Goal: Navigation & Orientation: Find specific page/section

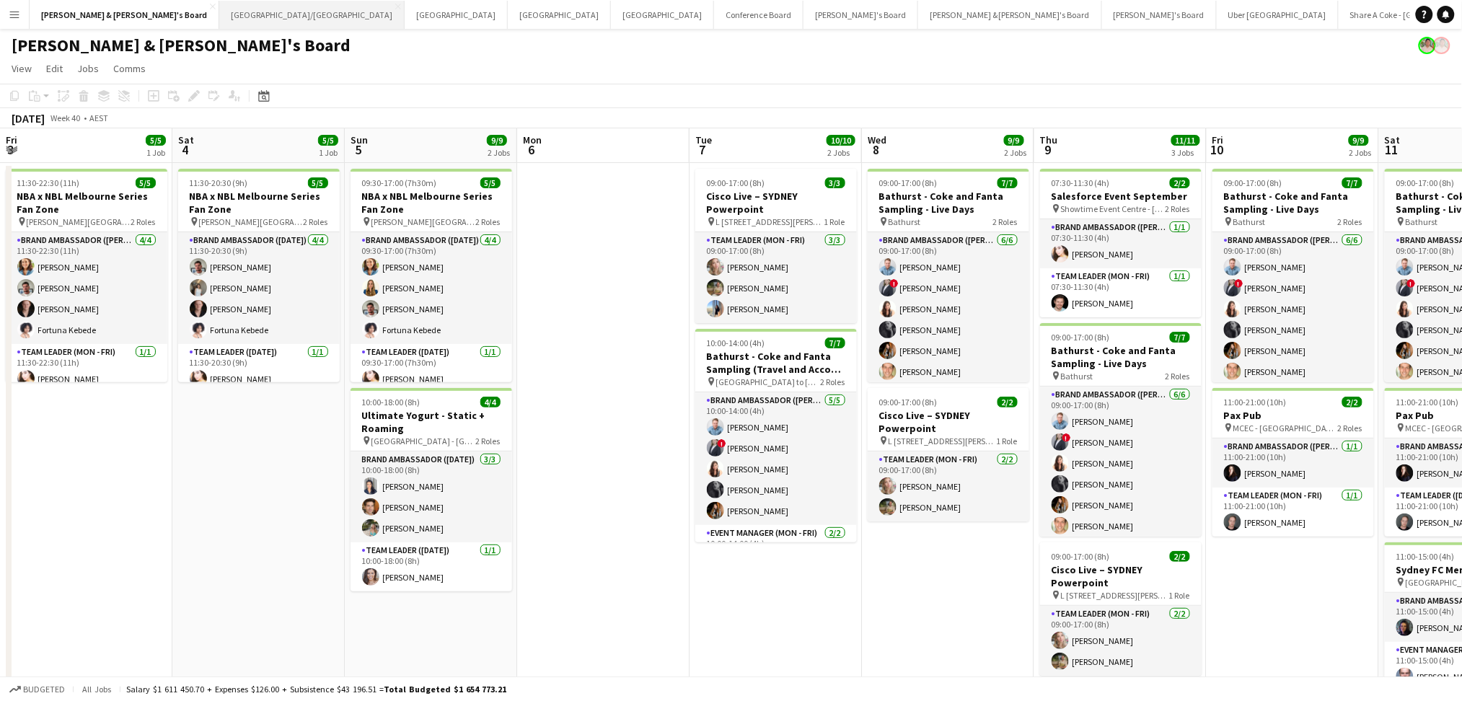
scroll to position [0, 503]
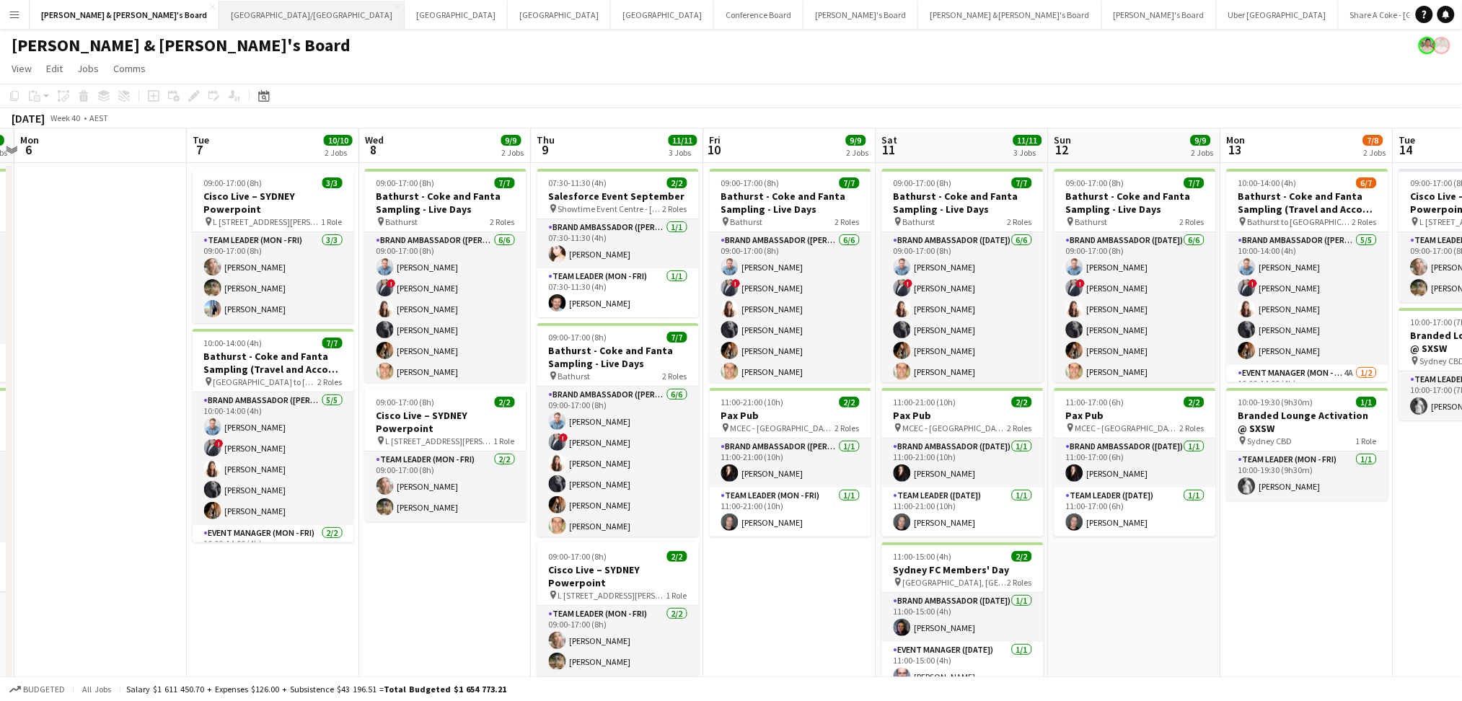
click at [219, 21] on button "[GEOGRAPHIC_DATA]/[GEOGRAPHIC_DATA] Close" at bounding box center [311, 15] width 185 height 28
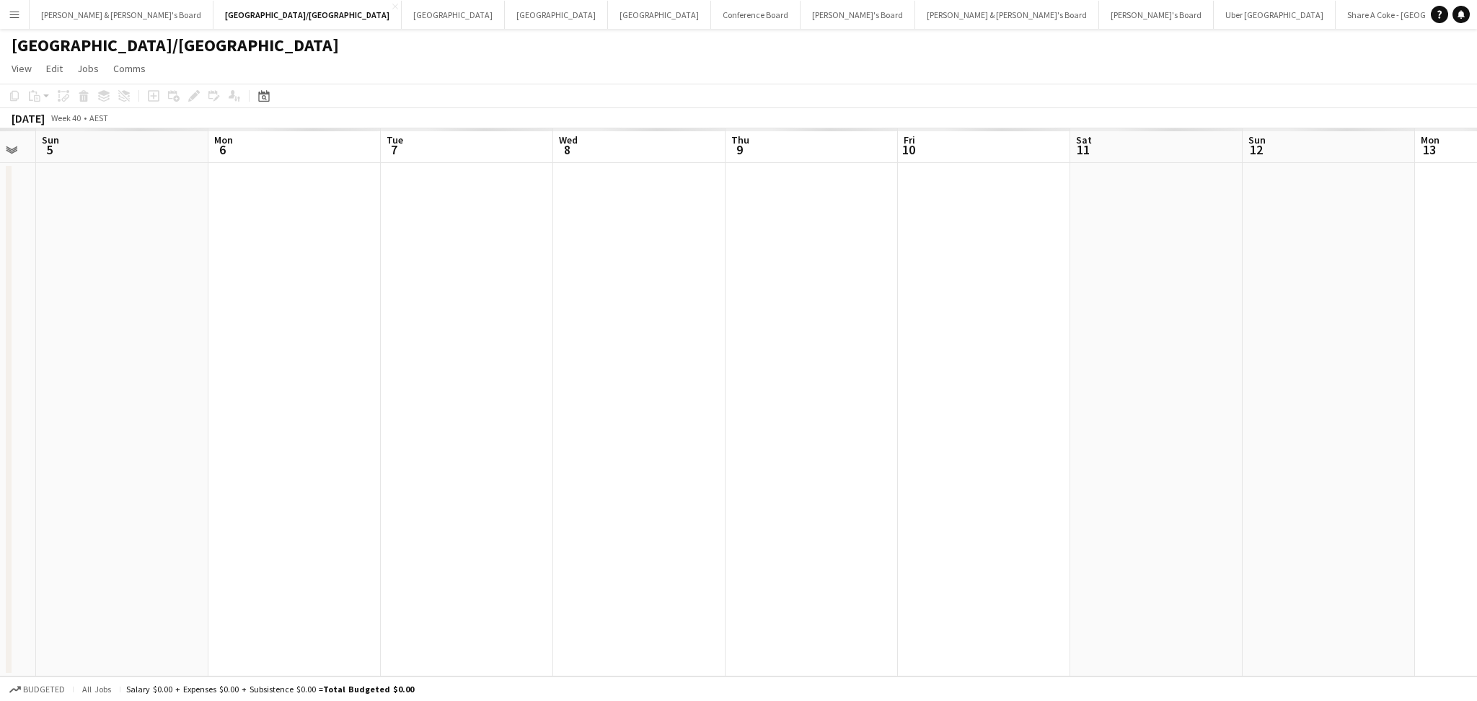
click at [568, 341] on app-calendar-viewport "Wed 1 Thu 2 Fri 3 Sat 4 Sun 5 Mon 6 Tue 7 Wed 8 Thu 9 Fri 10 Sat 11 Sun 12 Mon …" at bounding box center [738, 402] width 1477 height 548
drag, startPoint x: 620, startPoint y: 341, endPoint x: -77, endPoint y: 291, distance: 699.2
click at [0, 291] on html "Menu Boards Boards Boards All jobs Status Workforce Workforce My Workforce Recr…" at bounding box center [738, 350] width 1477 height 701
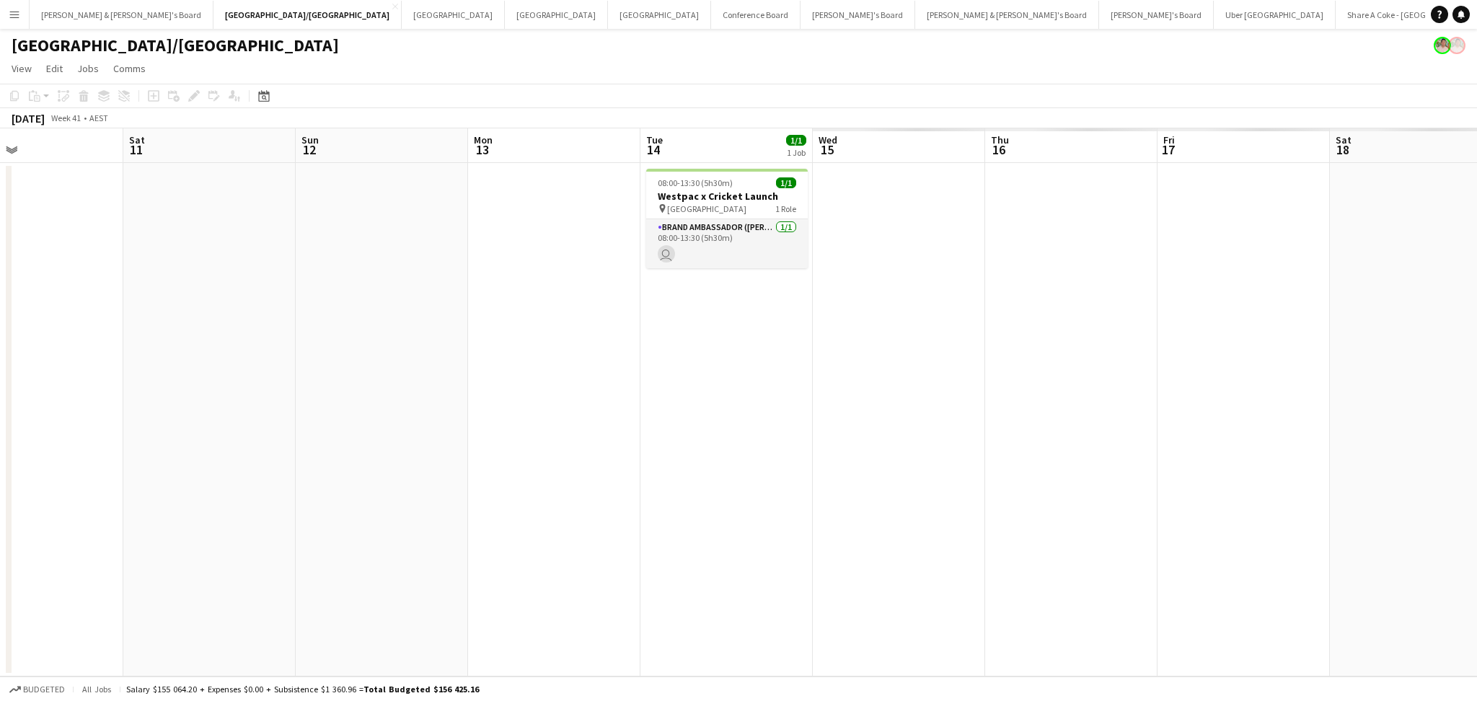
scroll to position [0, 394]
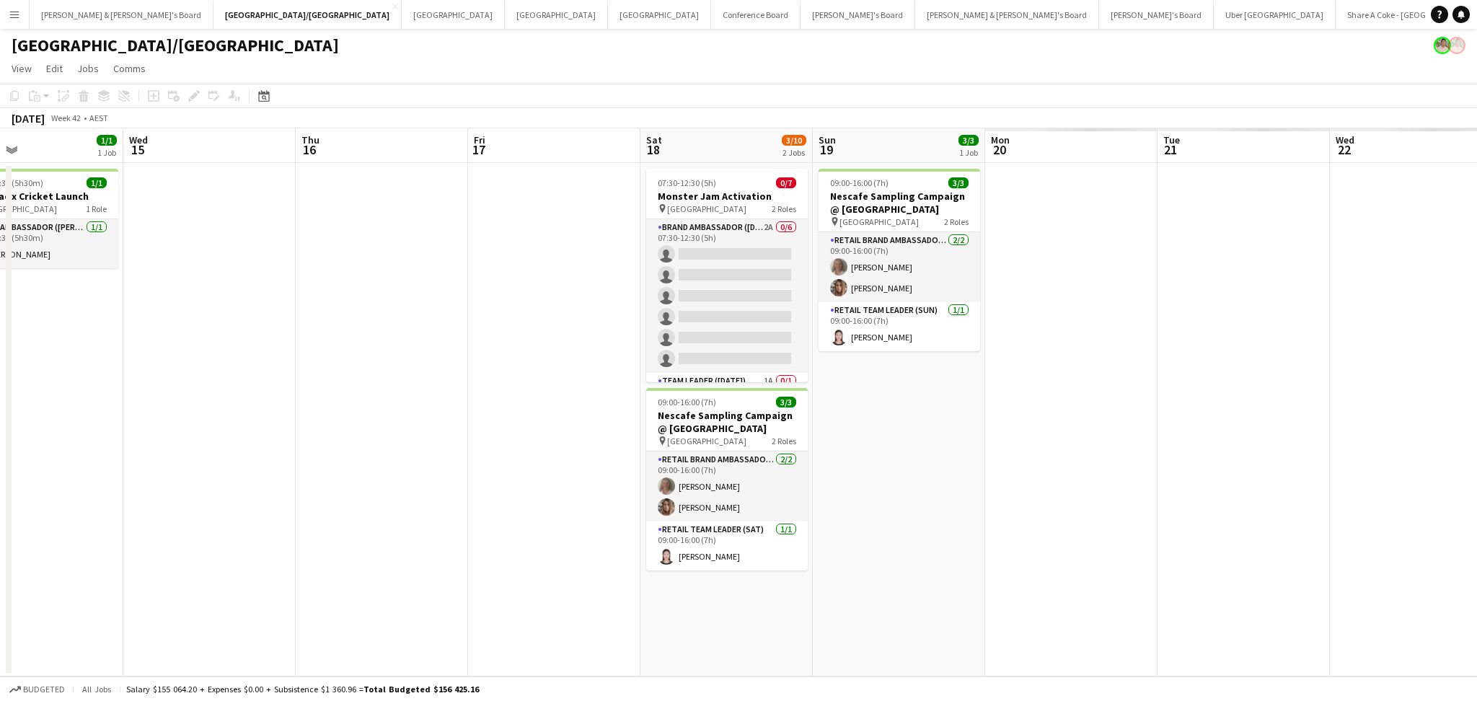
drag, startPoint x: 1264, startPoint y: 503, endPoint x: 431, endPoint y: 444, distance: 835.2
click at [431, 444] on app-calendar-viewport "Fri 10 Sat 11 Sun 12 Mon 13 Tue 14 1/1 1 Job Wed 15 Thu 16 Fri 17 Sat 18 3/10 2…" at bounding box center [738, 402] width 1477 height 548
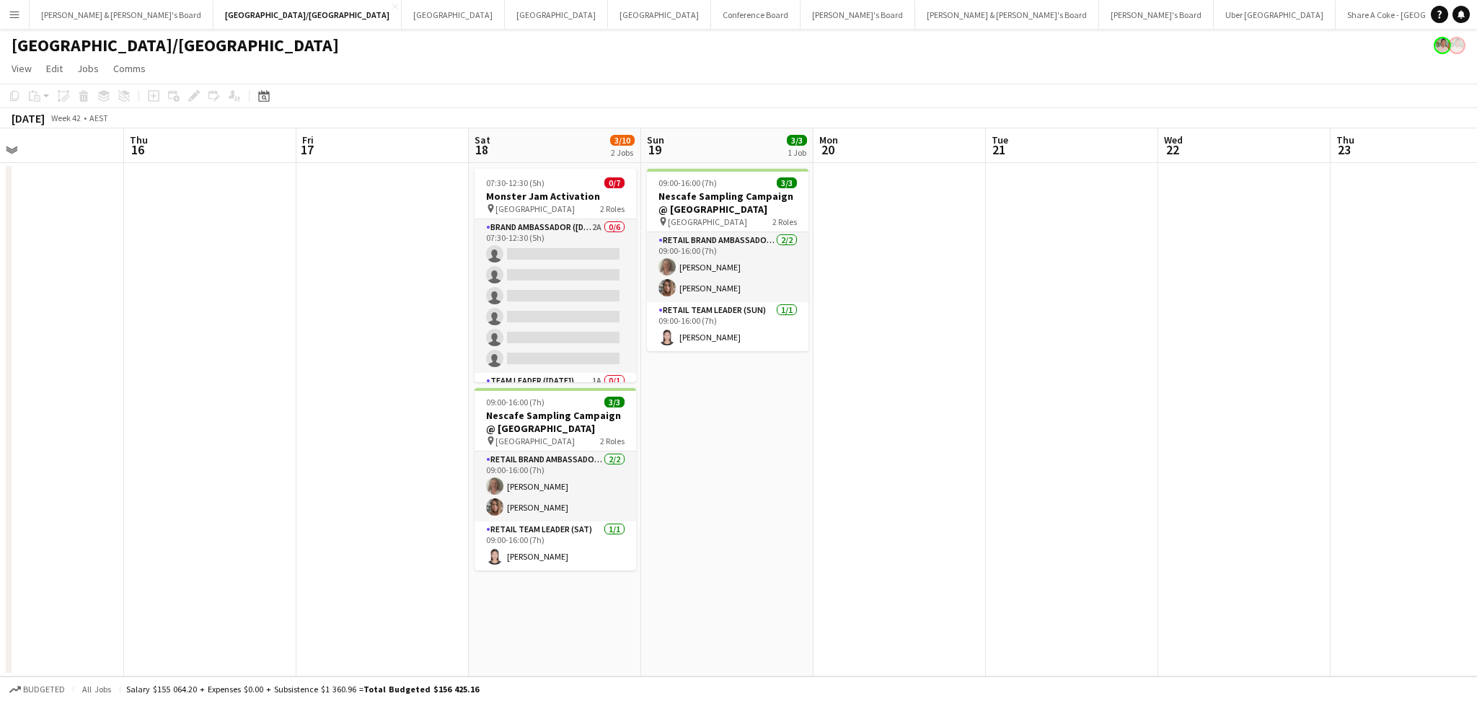
drag, startPoint x: 1106, startPoint y: 515, endPoint x: 343, endPoint y: 485, distance: 763.0
click at [343, 485] on app-calendar-viewport "Sun 12 Mon 13 Tue 14 1/1 1 Job Wed 15 Thu 16 Fri 17 Sat 18 3/10 2 Jobs Sun 19 3…" at bounding box center [738, 402] width 1477 height 548
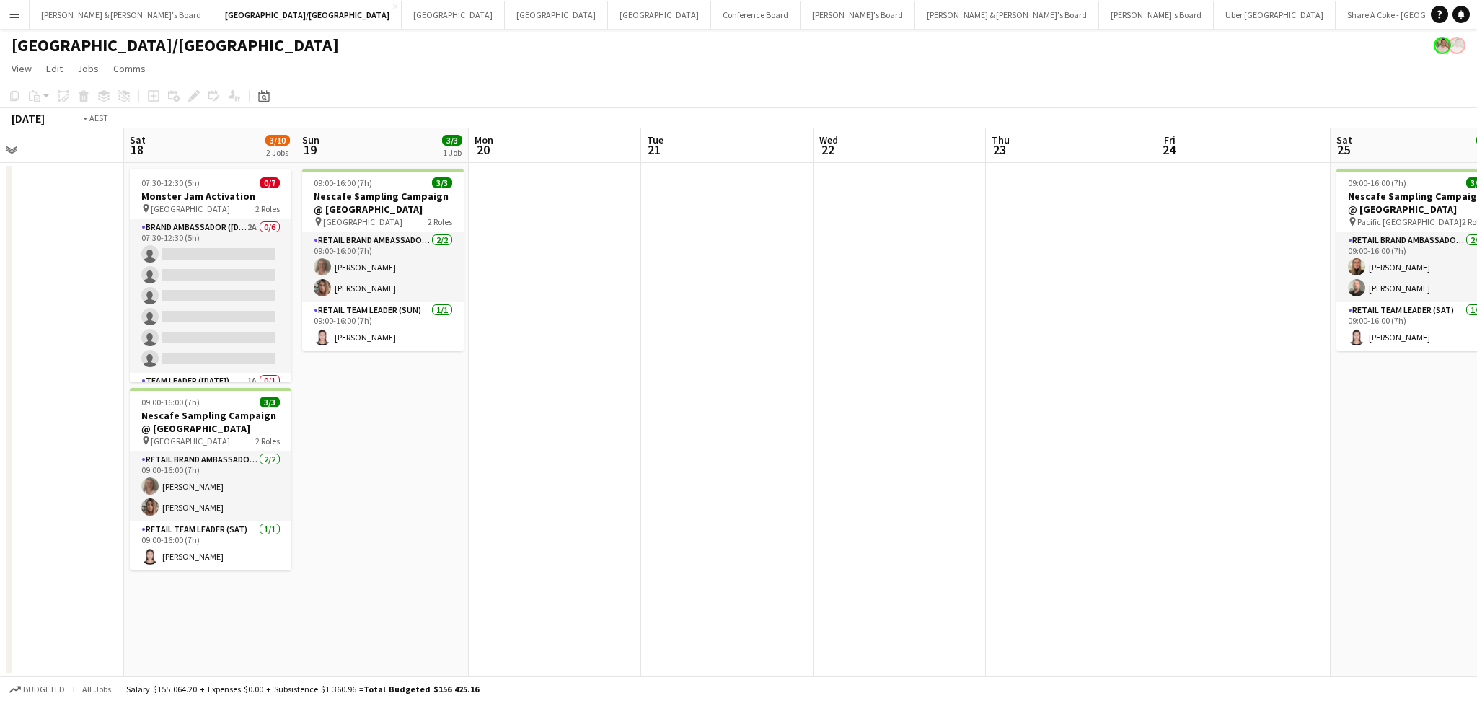
drag, startPoint x: 1156, startPoint y: 588, endPoint x: 217, endPoint y: 508, distance: 942.4
click at [217, 508] on app-calendar-viewport "Tue 14 1/1 1 Job Wed 15 Thu 16 Fri 17 Sat 18 3/10 2 Jobs Sun 19 3/3 1 Job Mon 2…" at bounding box center [738, 402] width 1477 height 548
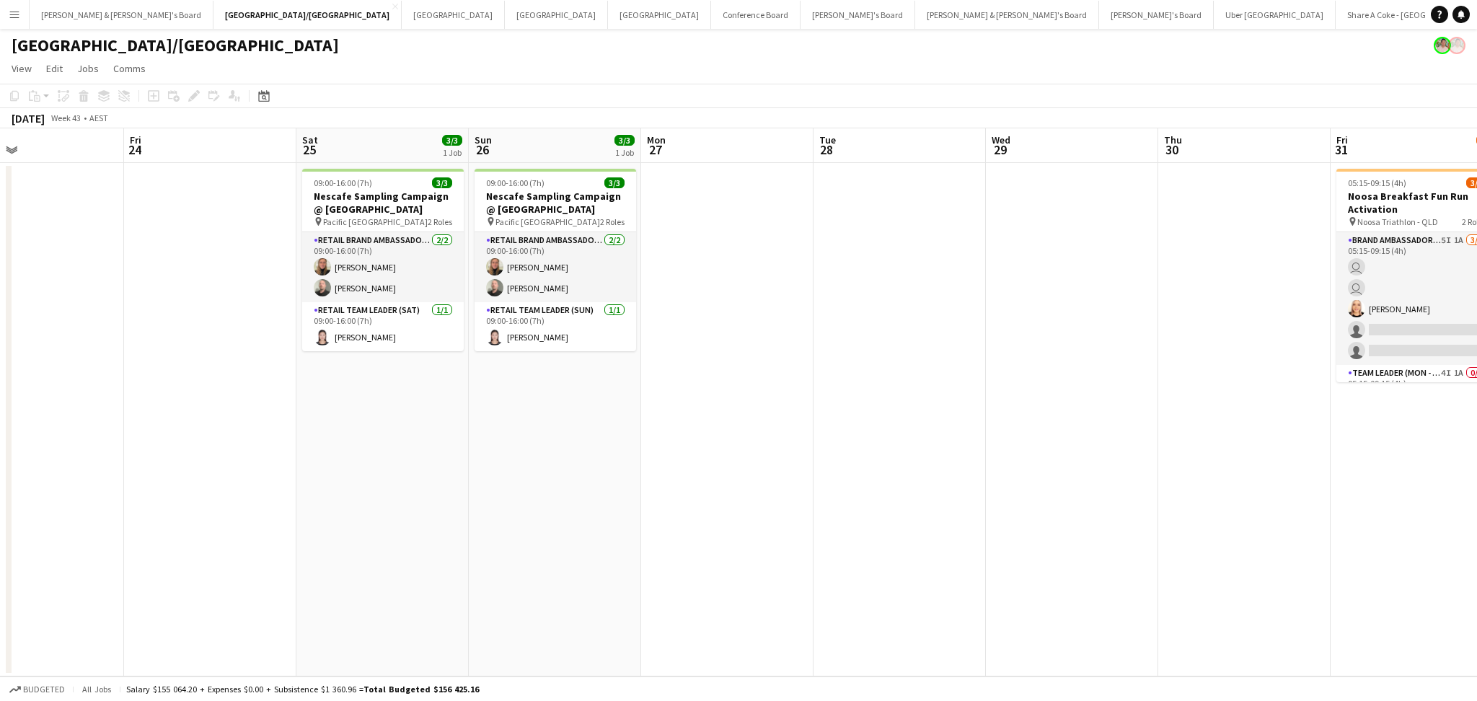
scroll to position [0, 420]
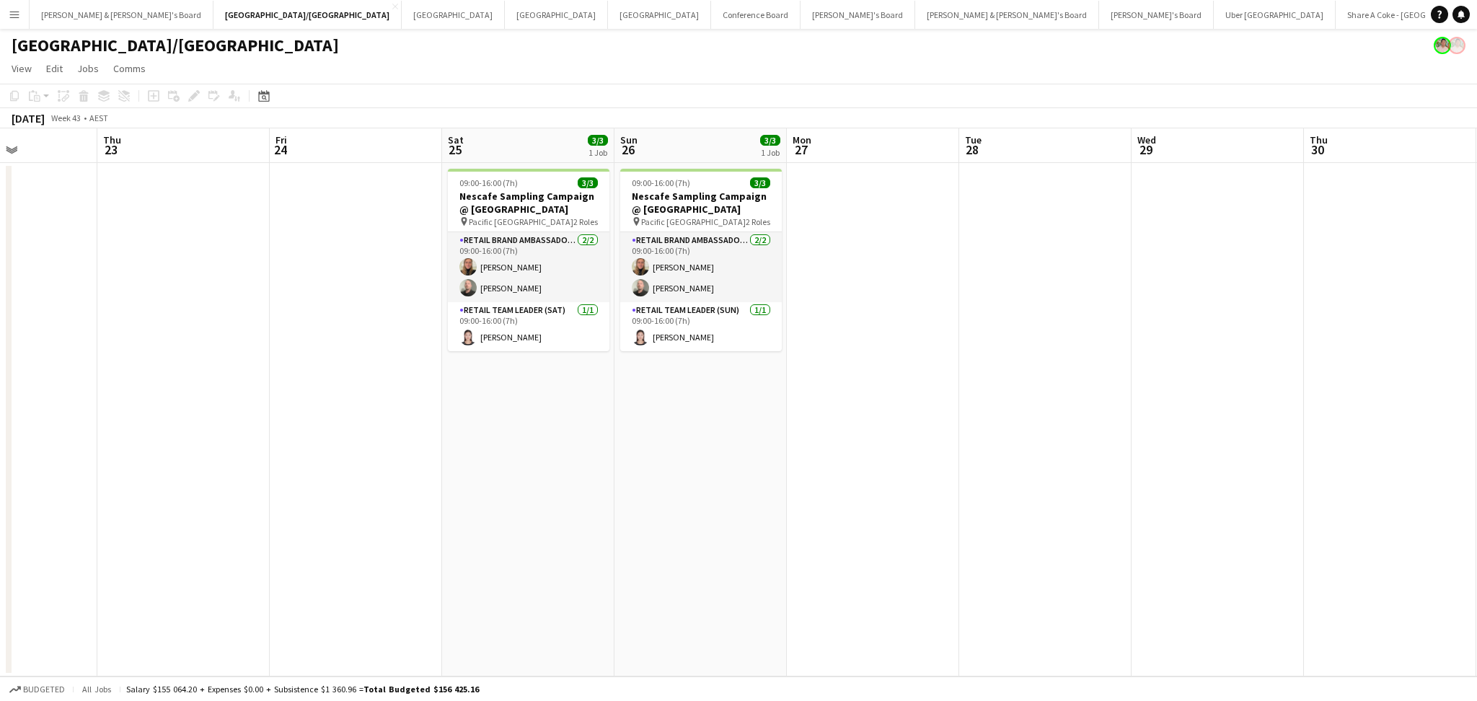
drag, startPoint x: 920, startPoint y: 558, endPoint x: 446, endPoint y: 538, distance: 475.0
click at [446, 538] on app-calendar-viewport "Mon 20 Tue 21 Wed 22 Thu 23 Fri 24 Sat 25 3/3 1 Job Sun 26 3/3 1 Job Mon 27 Tue…" at bounding box center [738, 402] width 1477 height 548
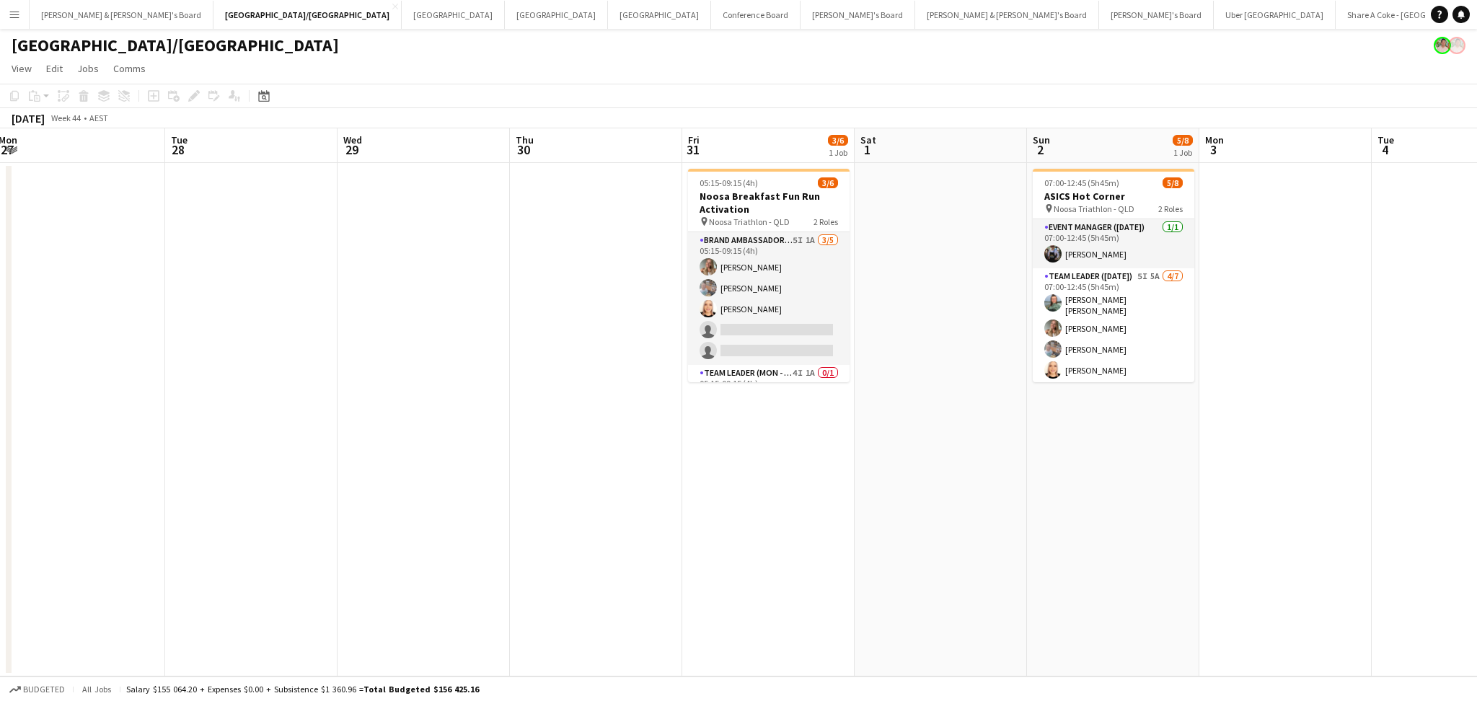
scroll to position [0, 549]
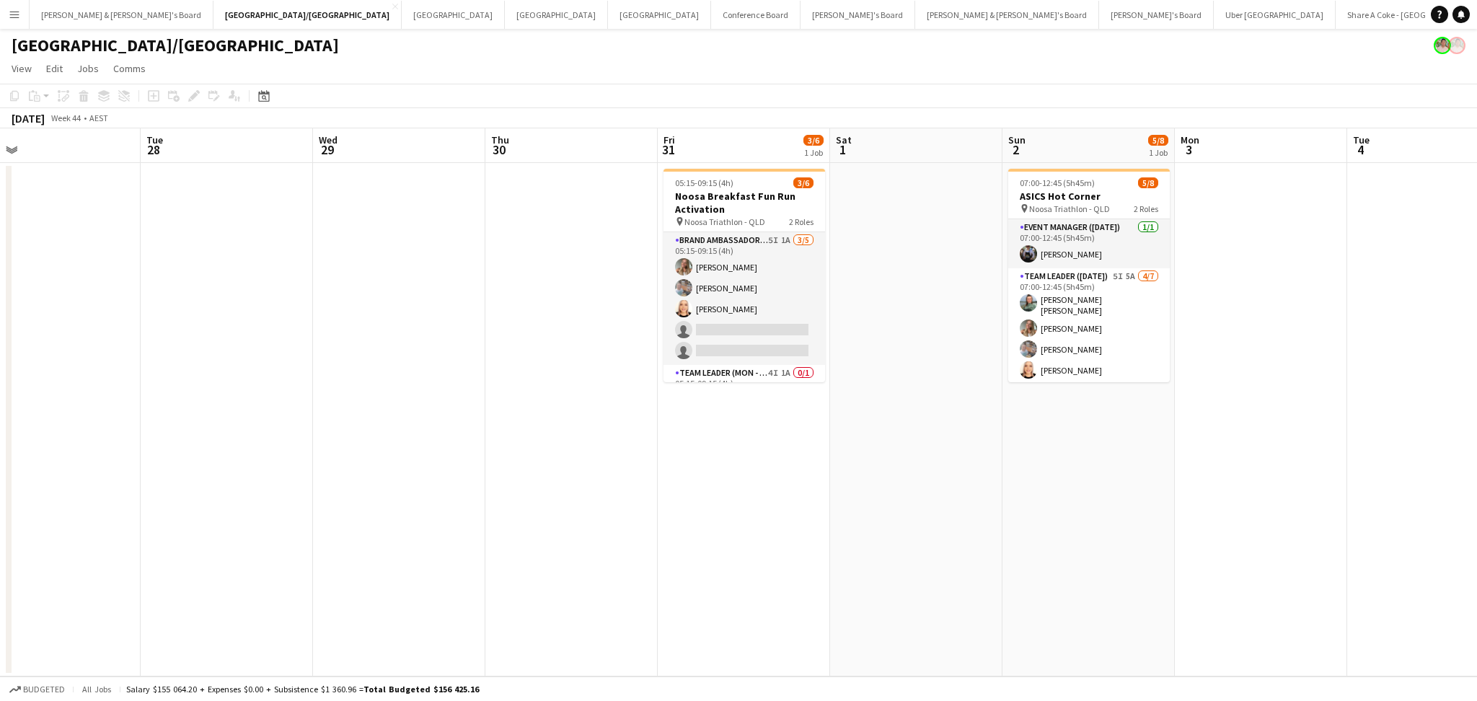
drag, startPoint x: 1321, startPoint y: 558, endPoint x: 1192, endPoint y: 559, distance: 129.1
click at [1192, 559] on app-calendar-viewport "Fri 24 Sat 25 3/3 1 Job Sun 26 3/3 1 Job Mon 27 Tue 28 Wed 29 Thu 30 Fri 31 3/6…" at bounding box center [738, 402] width 1477 height 548
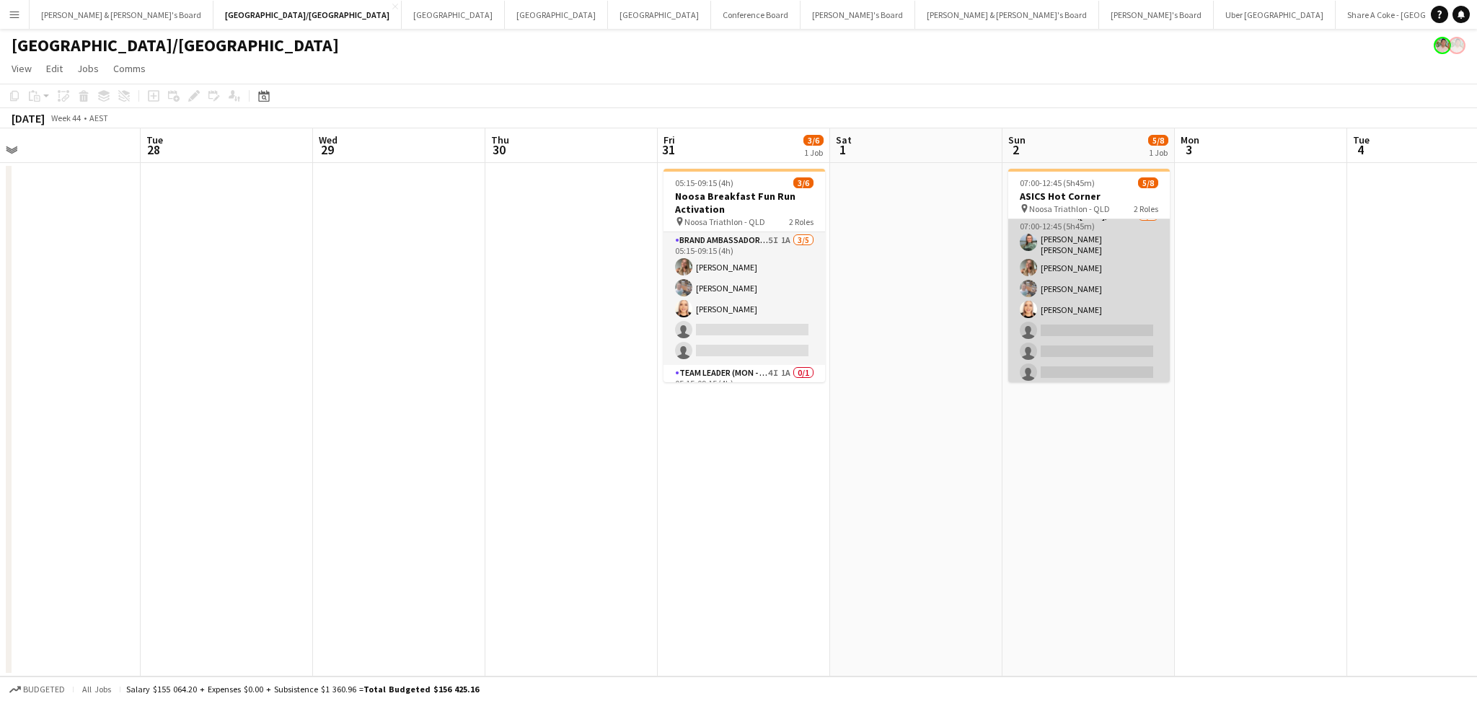
scroll to position [0, 0]
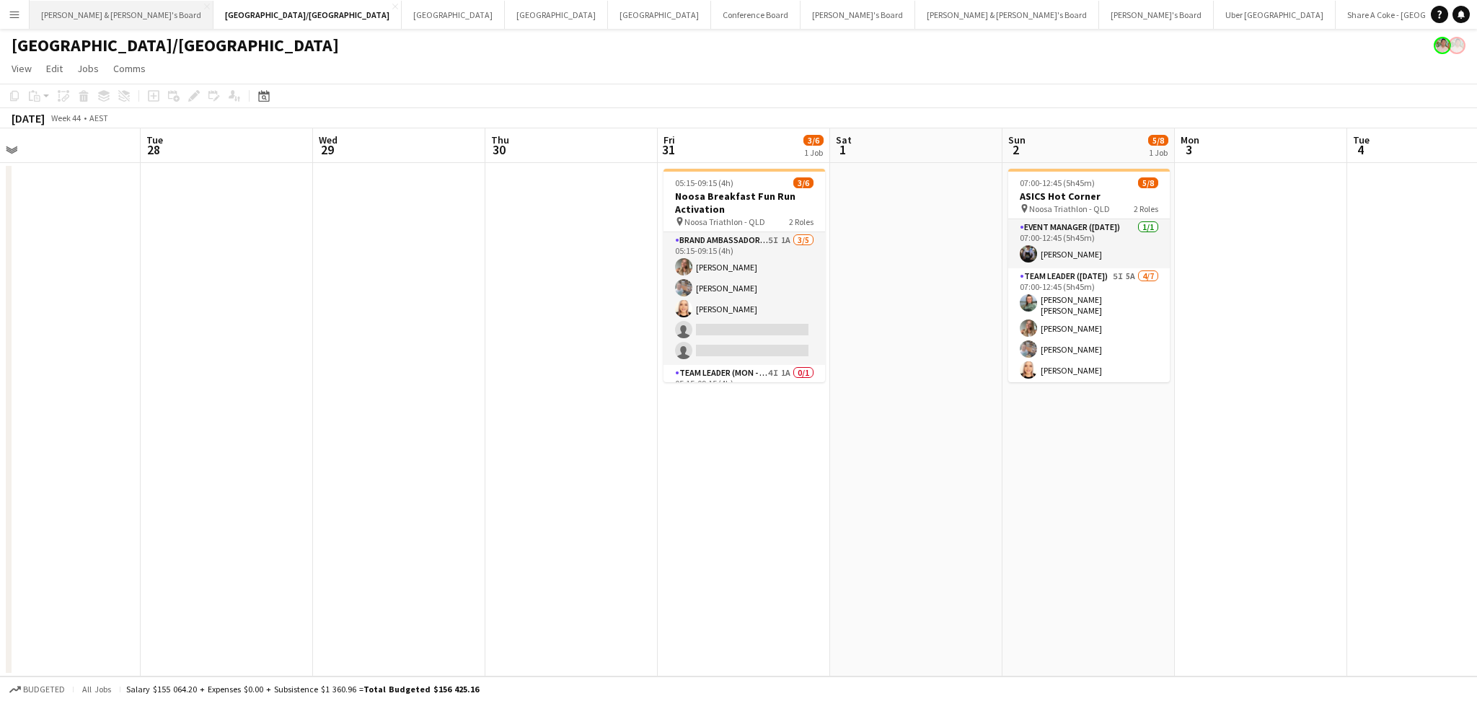
click at [90, 20] on button "[PERSON_NAME] & [PERSON_NAME]'s Board Close" at bounding box center [122, 15] width 184 height 28
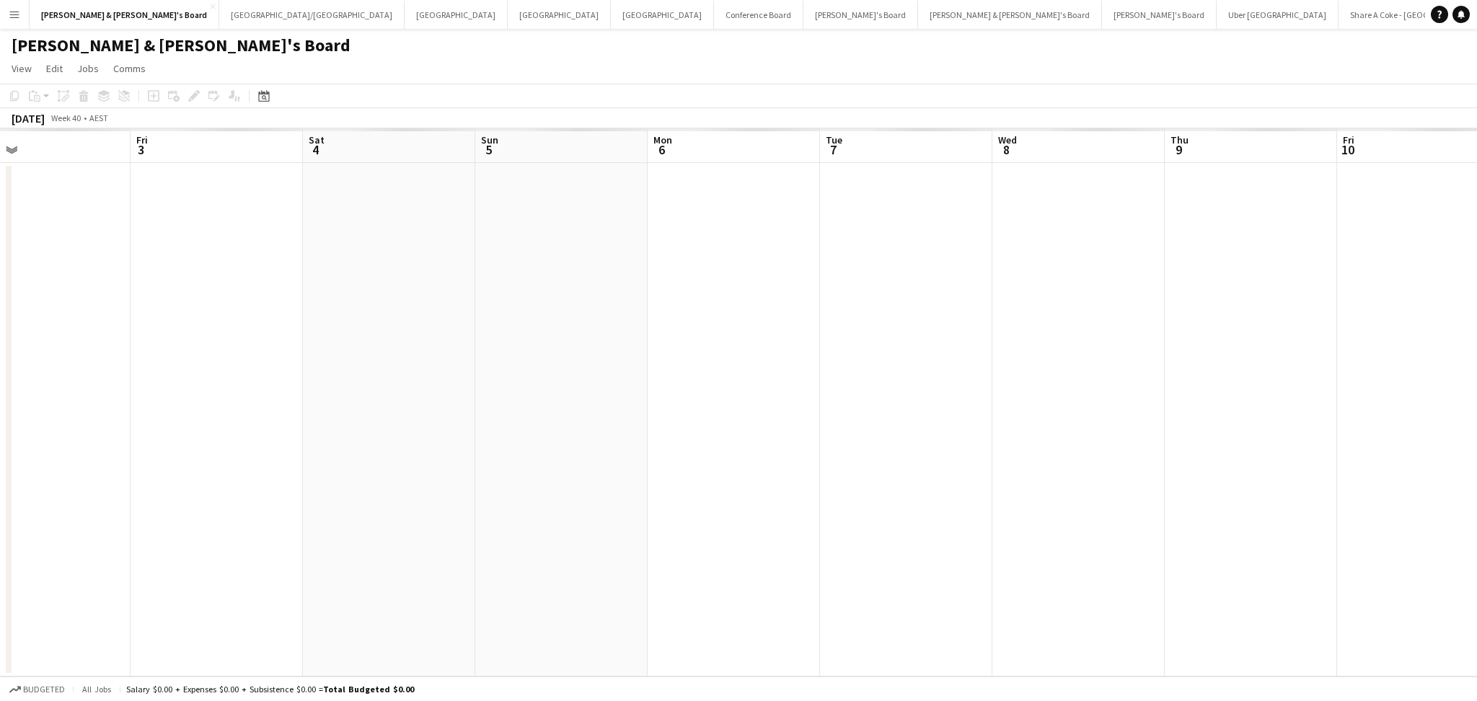
drag, startPoint x: 1207, startPoint y: 382, endPoint x: 273, endPoint y: 294, distance: 939.0
click at [273, 294] on app-calendar-viewport "Sun 28 Mon 29 Tue 30 Wed 1 Thu 2 Fri 3 Sat 4 Sun 5 Mon 6 Tue 7 Wed 8 Thu 9 Fri …" at bounding box center [738, 402] width 1477 height 548
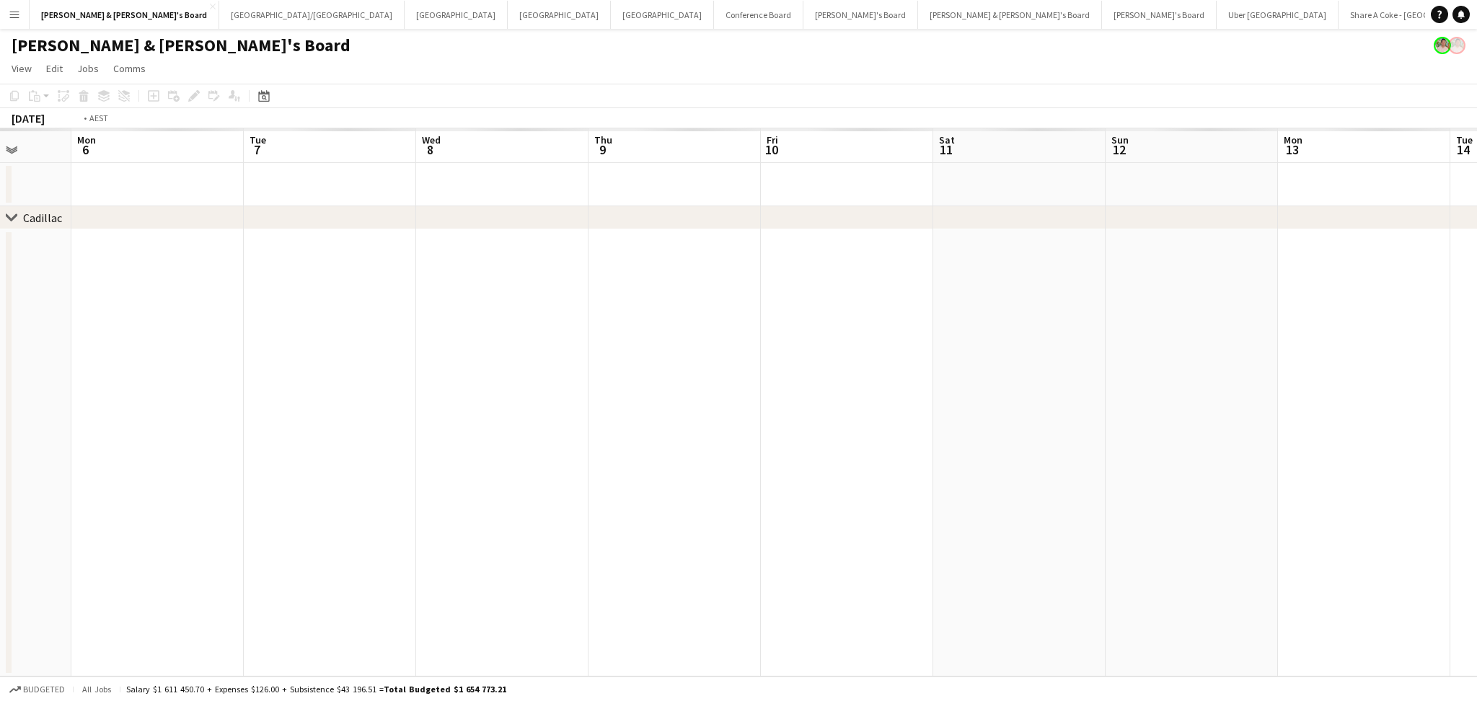
click at [336, 392] on app-calendar-viewport "Thu 2 Fri 3 Sat 4 Sun 5 Mon 6 Tue 7 Wed 8 Thu 9 Fri 10 Sat 11 Sun 12 Mon 13 Tue…" at bounding box center [738, 402] width 1477 height 548
drag, startPoint x: 889, startPoint y: 461, endPoint x: 586, endPoint y: 441, distance: 302.9
click at [317, 459] on app-calendar-viewport "Fri 10 Sat 11 Sun 12 Mon 13 Tue 14 Wed 15 Thu 16 Fri 17 Sat 18 Sun 19 Mon 20 Tu…" at bounding box center [738, 402] width 1477 height 548
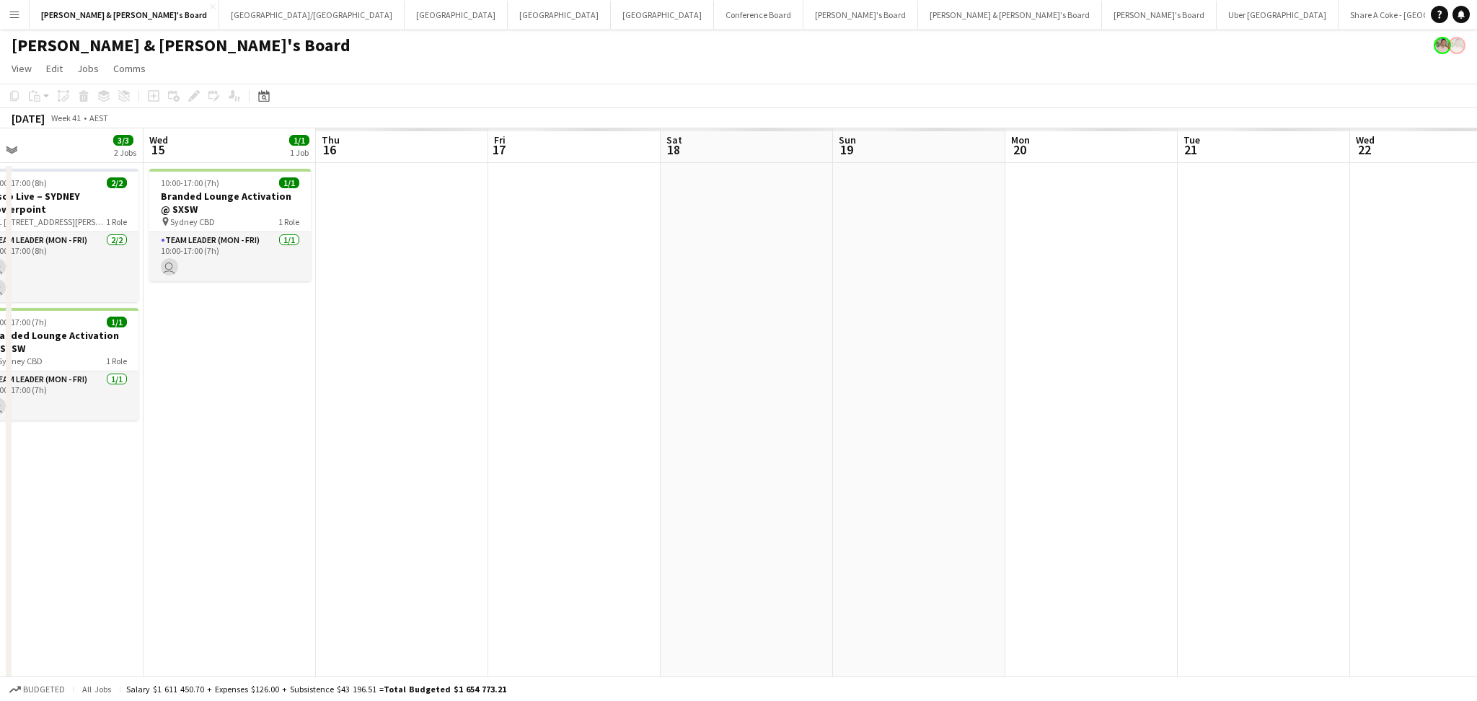
click at [308, 413] on app-calendar-viewport "Sat 11 11/11 3 Jobs Sun 12 9/9 2 Jobs Mon 13 7/8 2 Jobs Tue 14 3/3 2 Jobs Wed 1…" at bounding box center [738, 471] width 1477 height 686
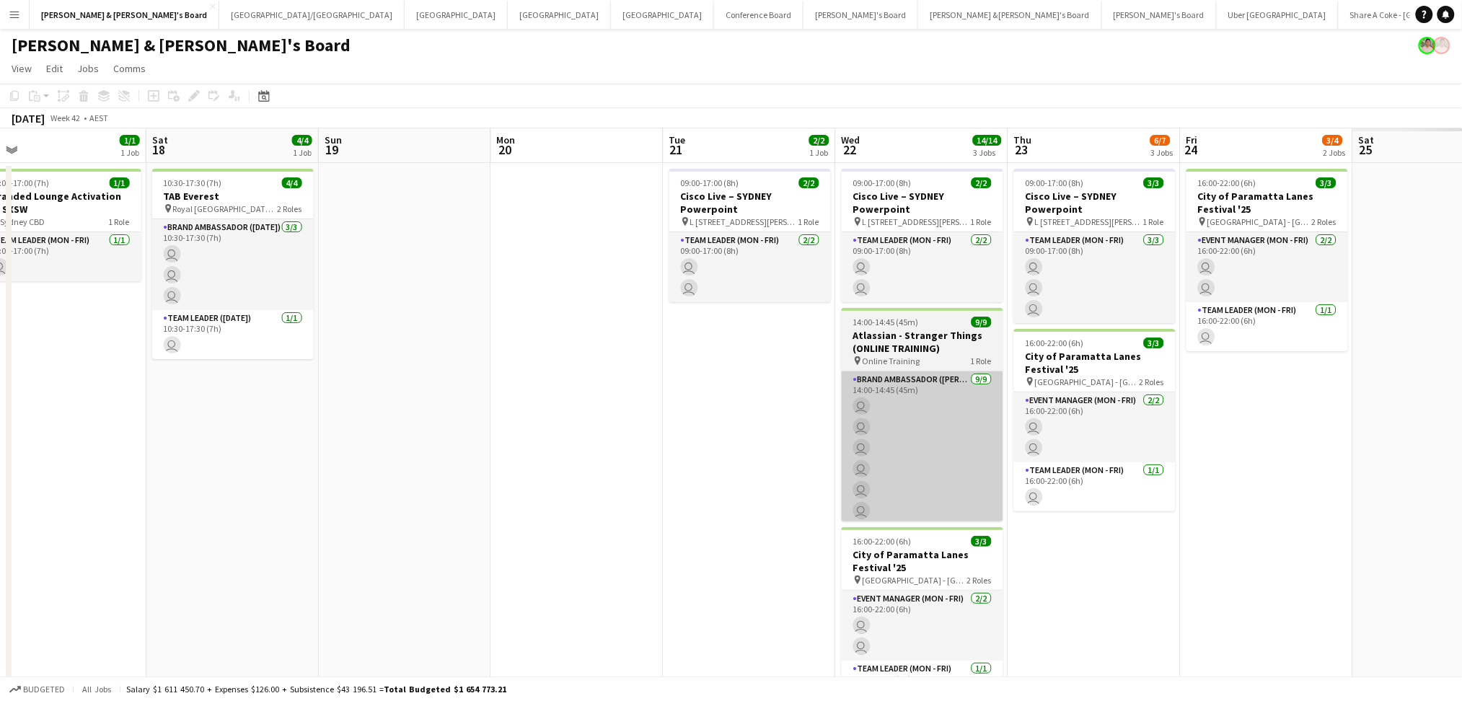
drag, startPoint x: 890, startPoint y: 451, endPoint x: 496, endPoint y: 446, distance: 393.8
click at [454, 446] on app-calendar-viewport "Tue 14 3/3 2 Jobs Wed 15 1/1 1 Job Thu 16 3/3 2 Jobs Fri 17 1/1 1 Job Sat 18 4/…" at bounding box center [731, 523] width 1462 height 791
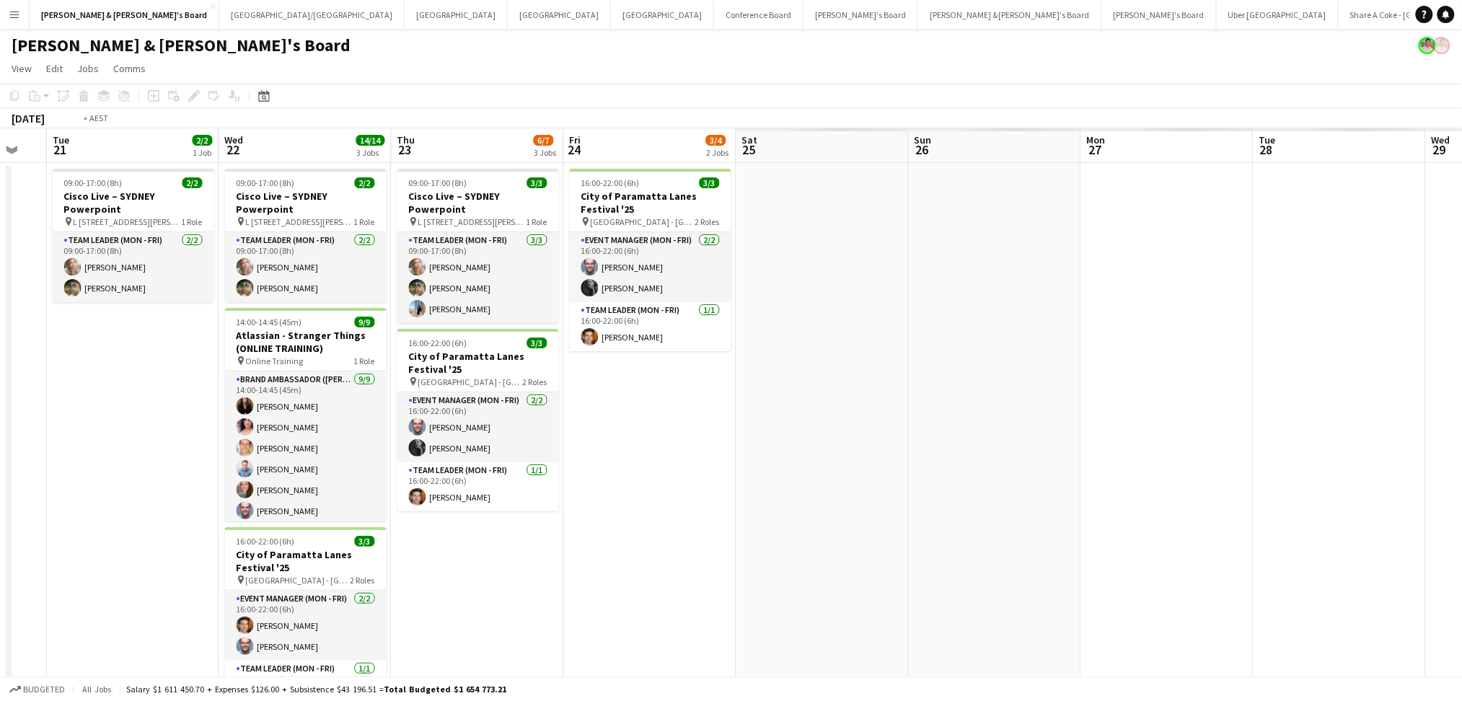
drag, startPoint x: 1010, startPoint y: 495, endPoint x: 431, endPoint y: 475, distance: 578.8
click at [385, 478] on app-calendar-viewport "Thu 16 3/3 2 Jobs Fri 17 1/1 1 Job Sat 18 4/4 1 Job Sun 19 Mon 20 Tue 21 2/2 1 …" at bounding box center [731, 523] width 1462 height 791
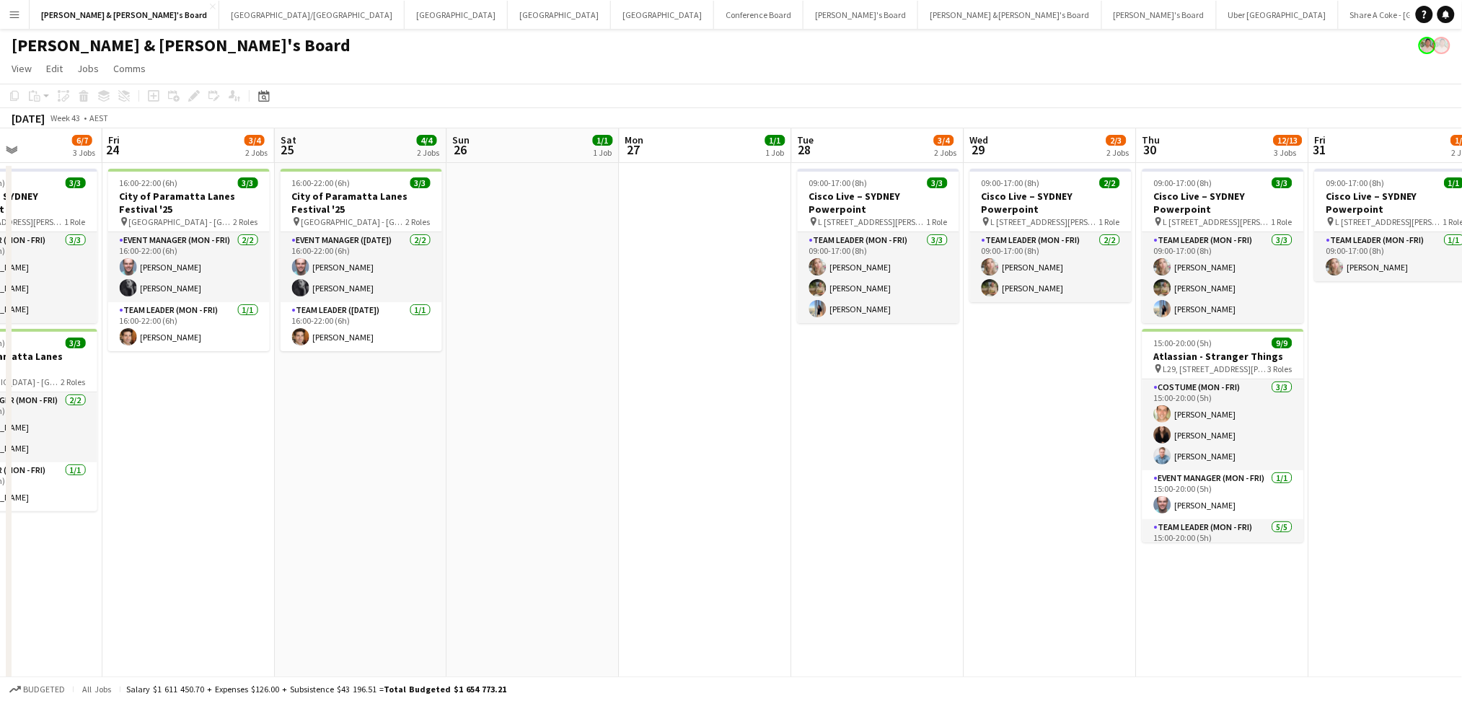
drag, startPoint x: 920, startPoint y: 505, endPoint x: 585, endPoint y: 498, distance: 334.7
click at [585, 498] on app-calendar-viewport "Mon 20 Tue 21 2/2 1 Job Wed 22 14/14 3 Jobs Thu 23 6/7 3 Jobs Fri 24 3/4 2 Jobs…" at bounding box center [731, 523] width 1462 height 791
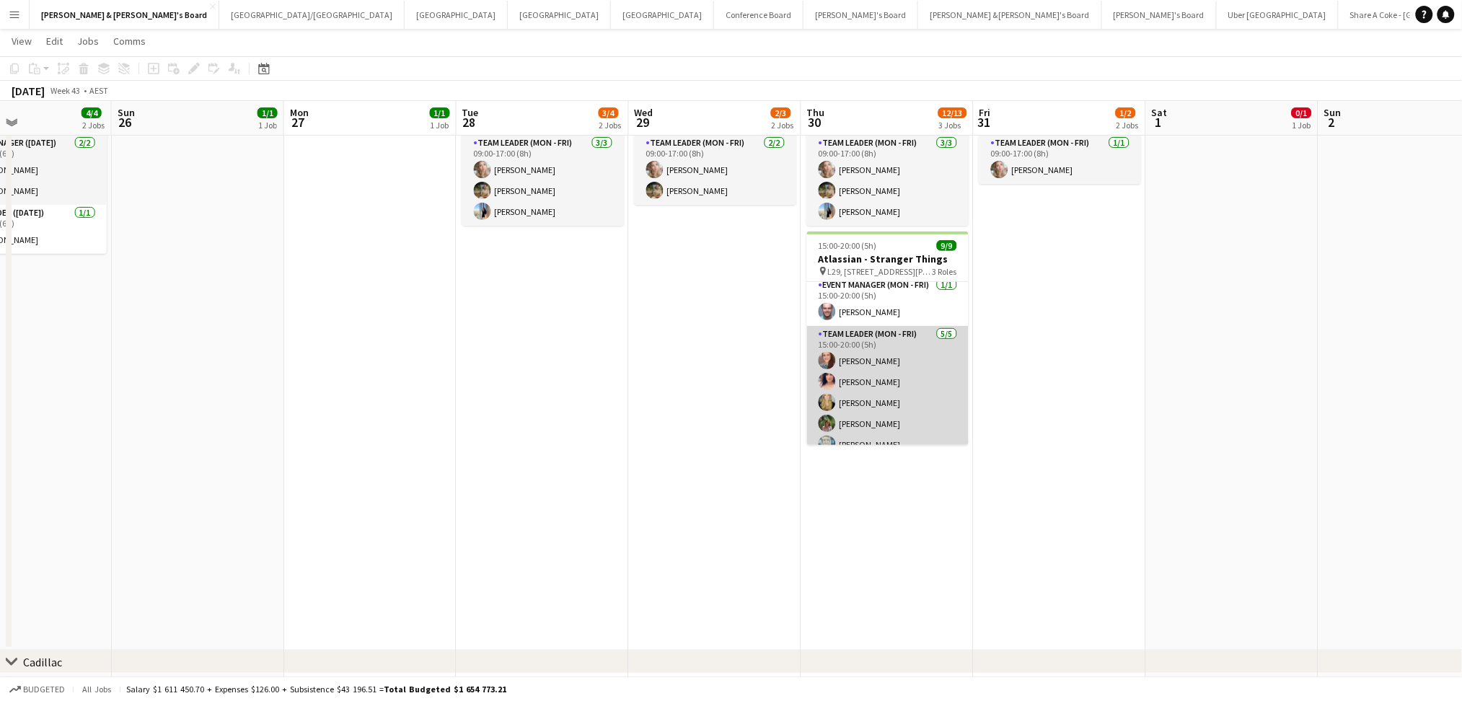
scroll to position [110, 0]
